Goal: Task Accomplishment & Management: Use online tool/utility

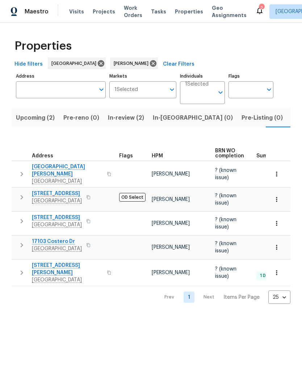
scroll to position [0, 11]
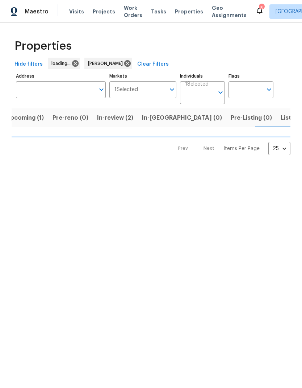
scroll to position [0, 10]
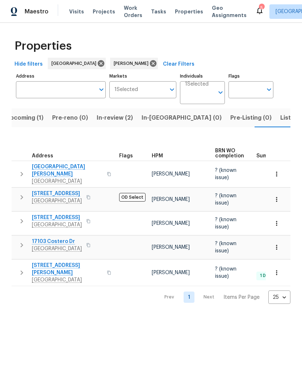
click at [35, 122] on span "Upcoming (1)" at bounding box center [25, 118] width 38 height 10
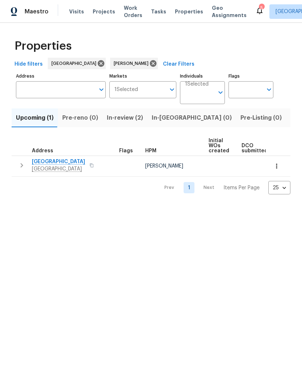
click at [53, 169] on span "[GEOGRAPHIC_DATA]" at bounding box center [58, 168] width 53 height 7
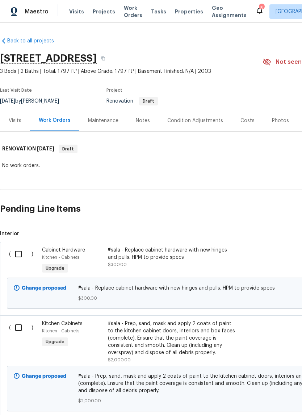
click at [78, 14] on span "Visits" at bounding box center [76, 11] width 15 height 7
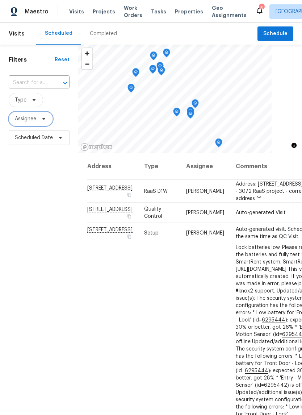
click at [33, 120] on span "Assignee" at bounding box center [25, 118] width 21 height 7
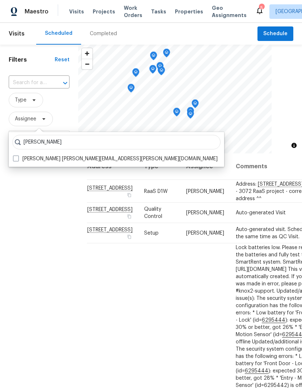
scroll to position [0, 0]
type input "Navid ranjbar"
click at [23, 156] on label "Navid Ranjbar navid.ranjbar@opendoor.com" at bounding box center [115, 158] width 205 height 7
click at [18, 156] on input "Navid Ranjbar navid.ranjbar@opendoor.com" at bounding box center [15, 157] width 5 height 5
checkbox input "true"
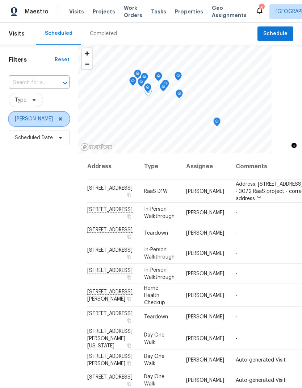
click at [58, 121] on icon at bounding box center [61, 119] width 6 height 6
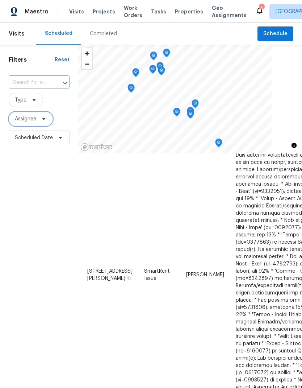
click at [36, 119] on span "Assignee" at bounding box center [25, 118] width 21 height 7
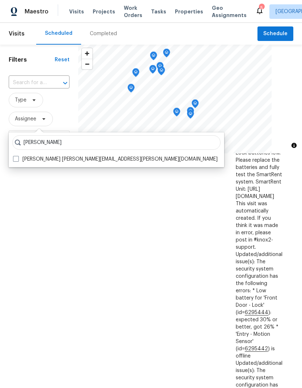
type input "Stephen lacy"
click at [16, 157] on span at bounding box center [16, 159] width 6 height 6
click at [16, 157] on input "Stephen Lacy stephen.lacy@opendoor.com" at bounding box center [15, 158] width 5 height 5
checkbox input "true"
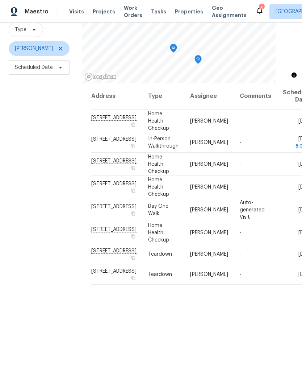
scroll to position [70, 0]
click at [35, 193] on div "Filters Reset ​ Type Stephen Lacy Scheduled Date" at bounding box center [41, 184] width 82 height 419
click at [63, 50] on span "[PERSON_NAME]" at bounding box center [39, 49] width 61 height 15
